Goal: Transaction & Acquisition: Purchase product/service

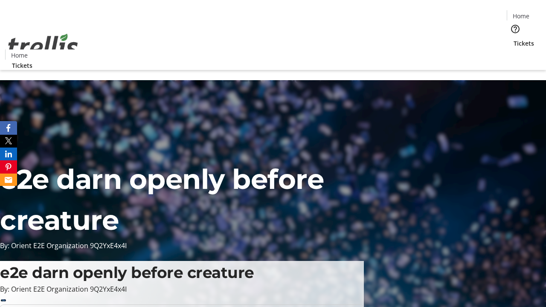
click at [513, 39] on span "Tickets" at bounding box center [523, 43] width 20 height 9
